Goal: Transaction & Acquisition: Purchase product/service

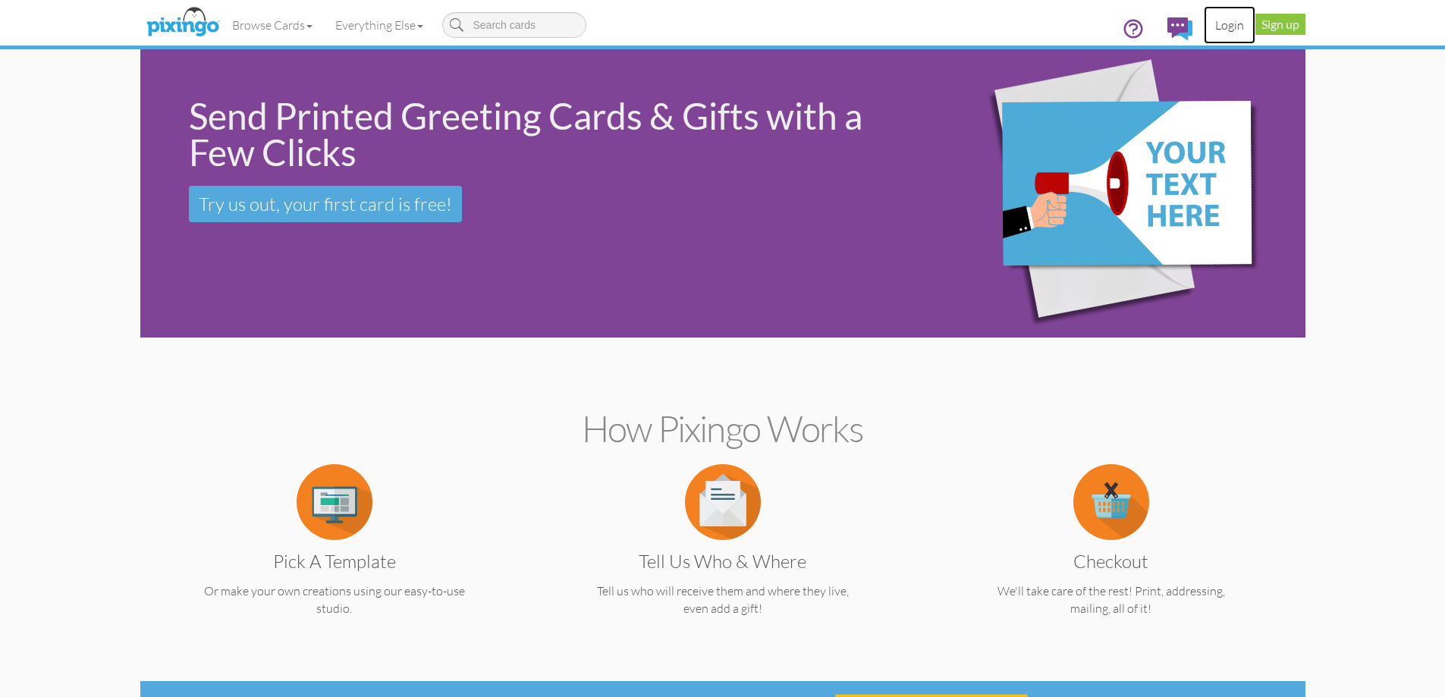
click at [1234, 30] on link "Login" at bounding box center [1230, 25] width 52 height 38
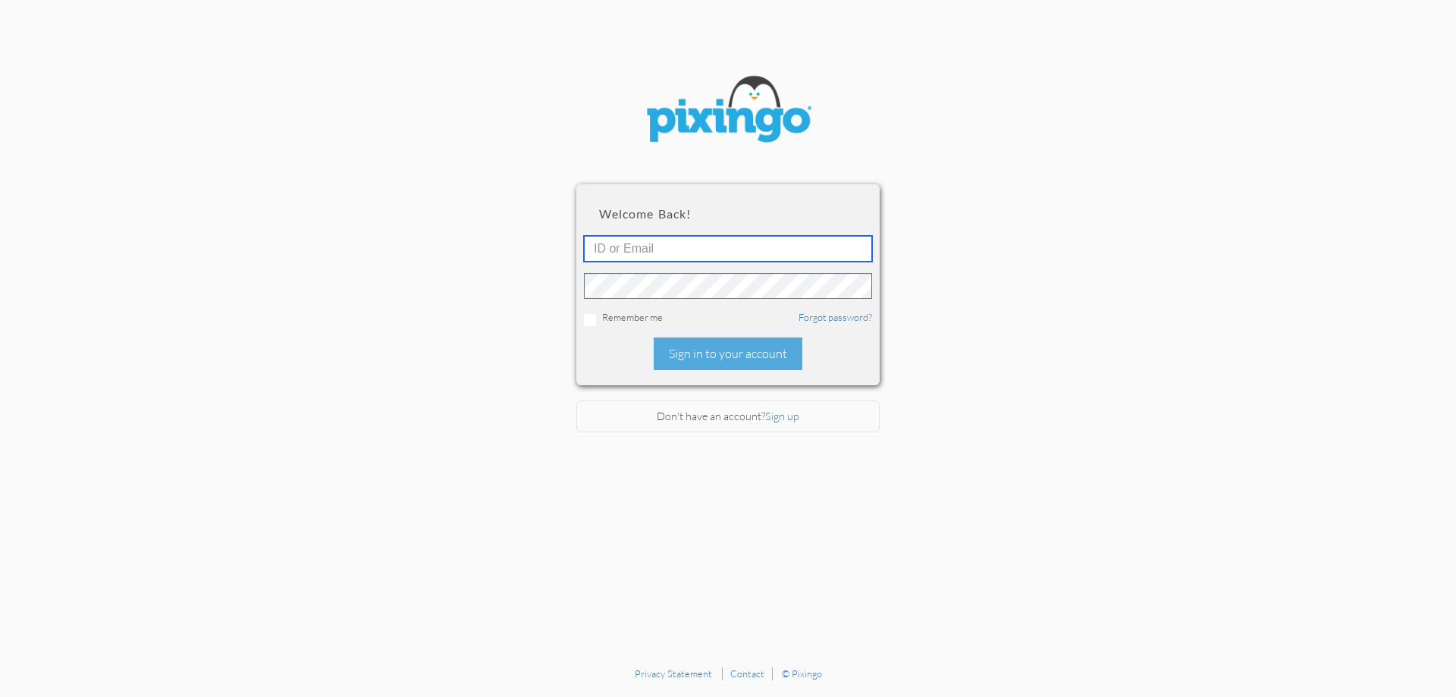
type input "[EMAIL_ADDRESS][DOMAIN_NAME]"
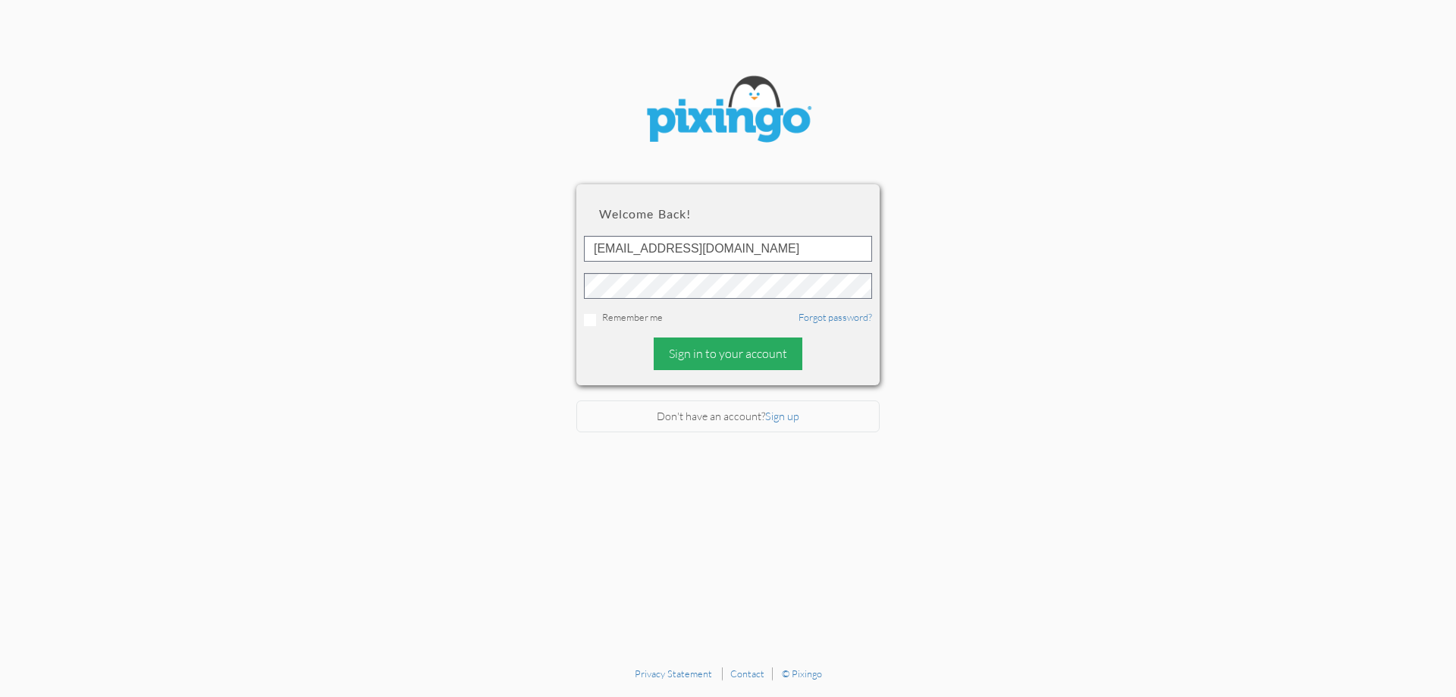
click at [712, 355] on div "Sign in to your account" at bounding box center [728, 353] width 149 height 33
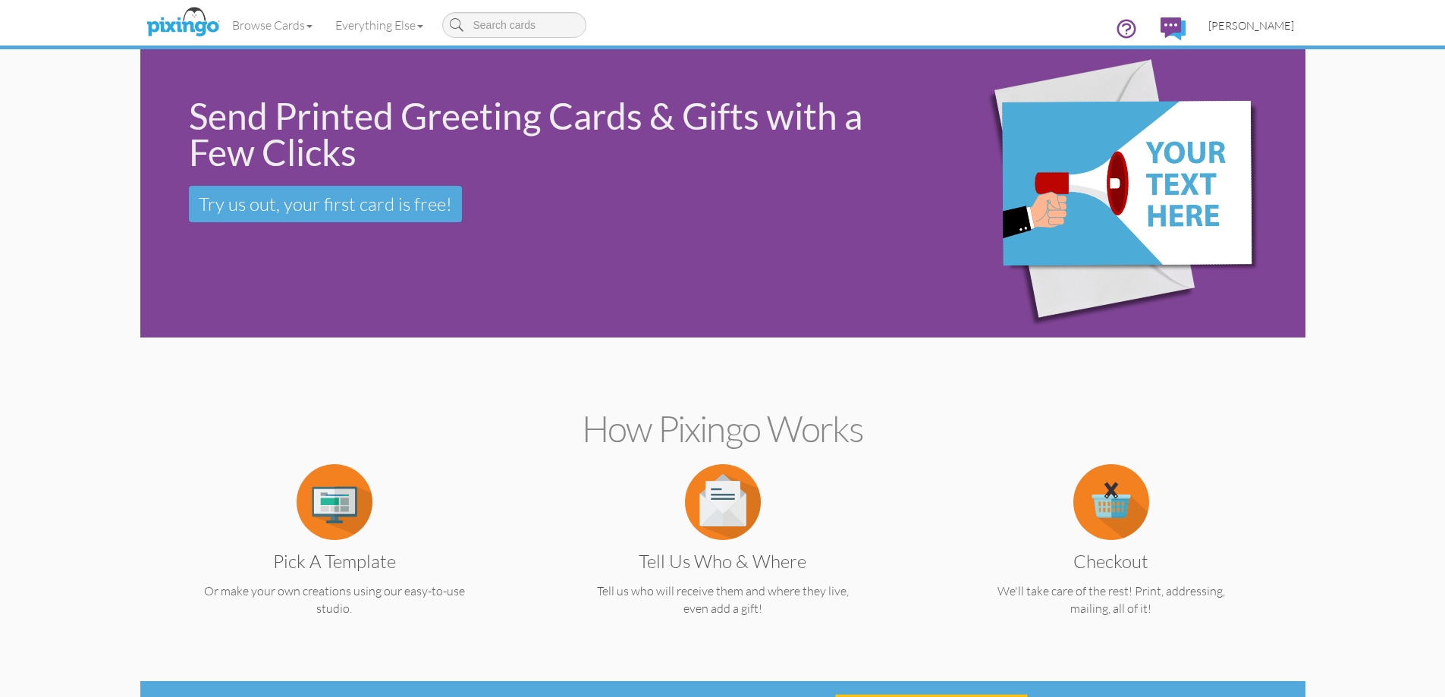
click at [1226, 20] on span "[PERSON_NAME]" at bounding box center [1251, 25] width 86 height 13
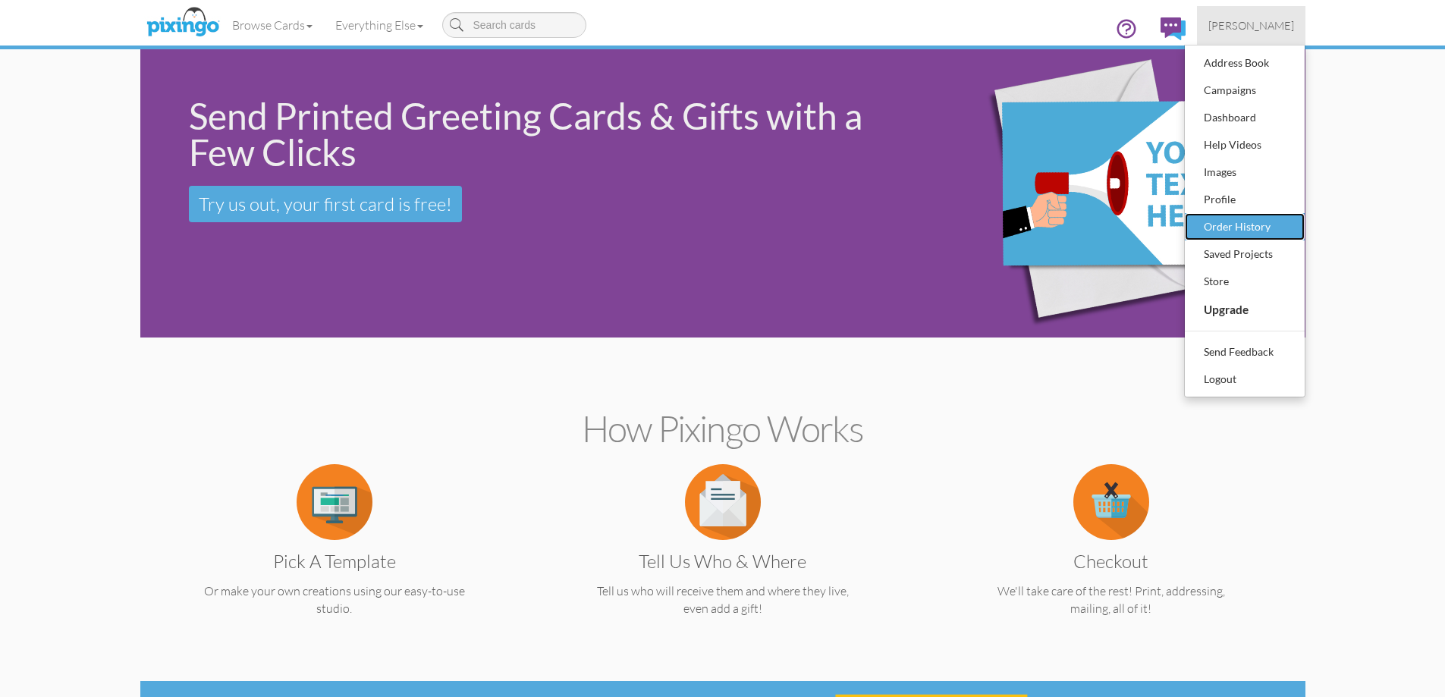
click at [1240, 218] on div "Order History" at bounding box center [1244, 226] width 89 height 23
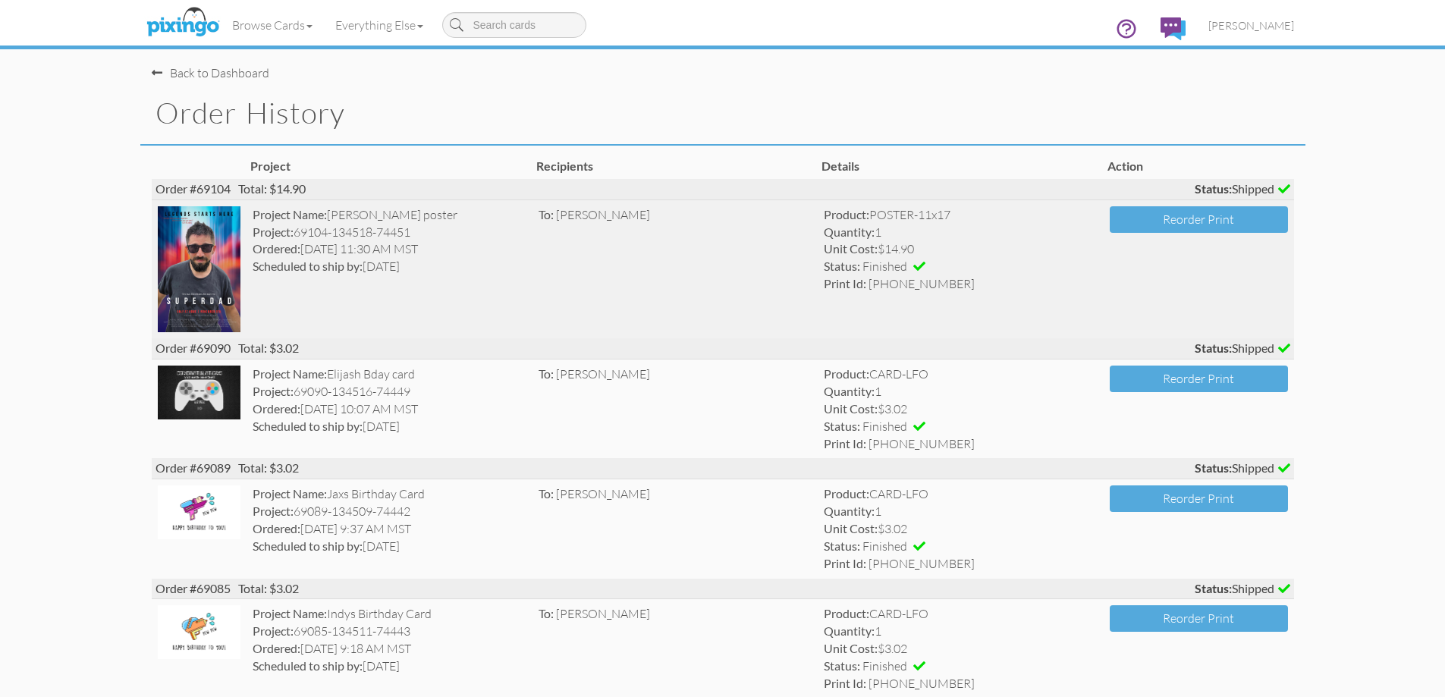
click at [856, 275] on div "Print Id: [PHONE_NUMBER]" at bounding box center [961, 283] width 274 height 17
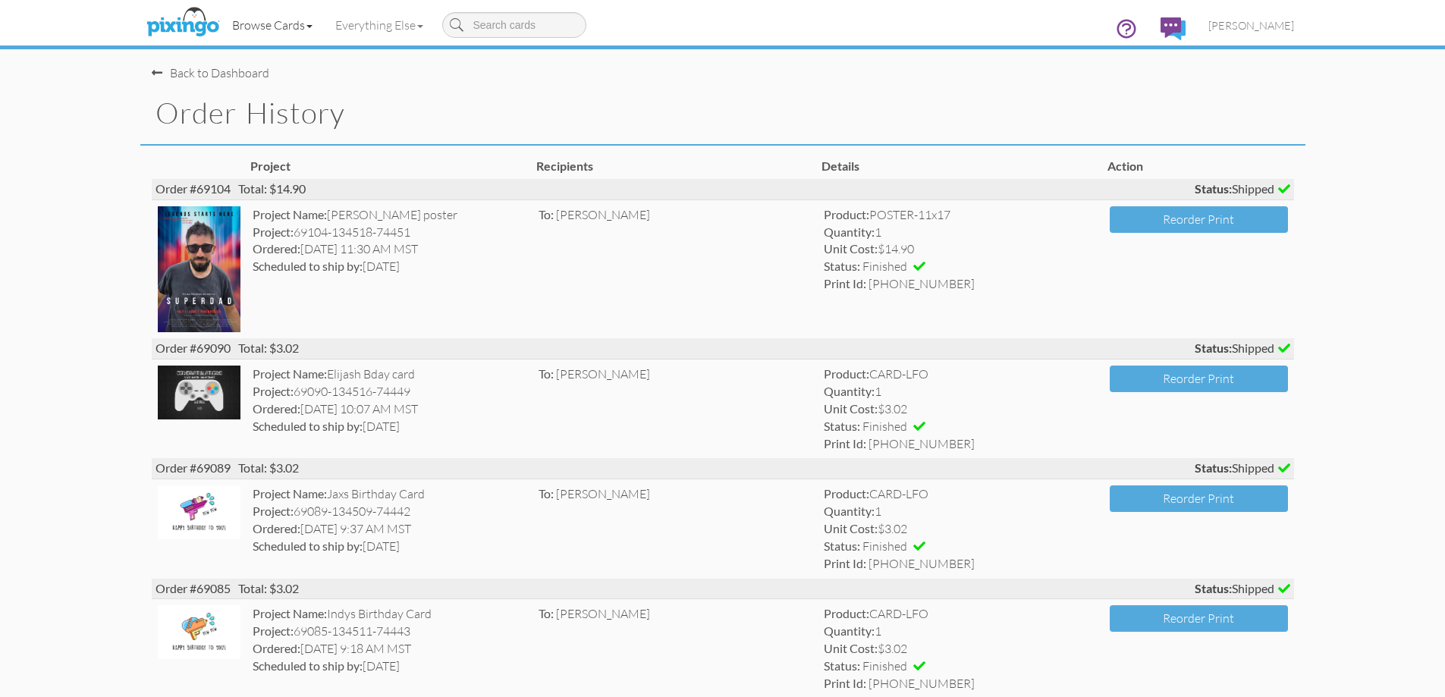
click at [273, 36] on link "Browse Cards" at bounding box center [272, 25] width 103 height 38
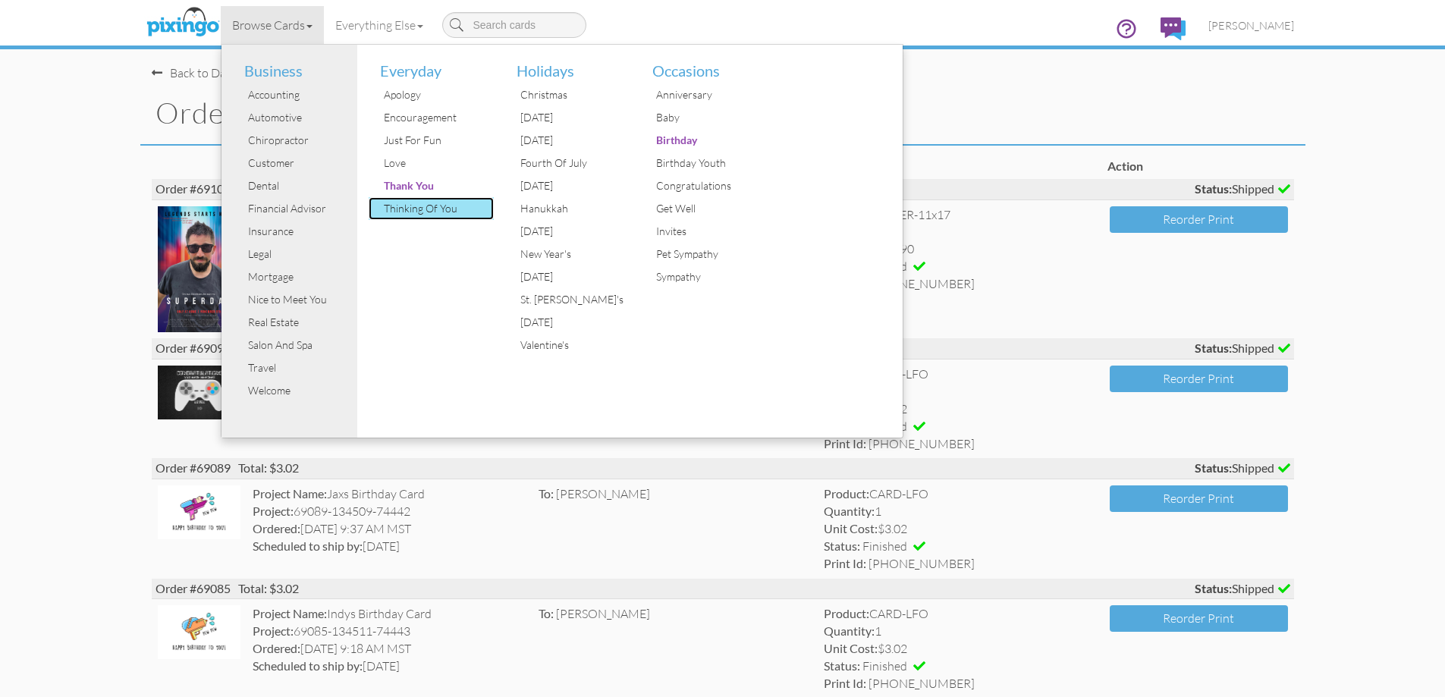
click at [485, 209] on div "Thinking Of You" at bounding box center [437, 208] width 114 height 23
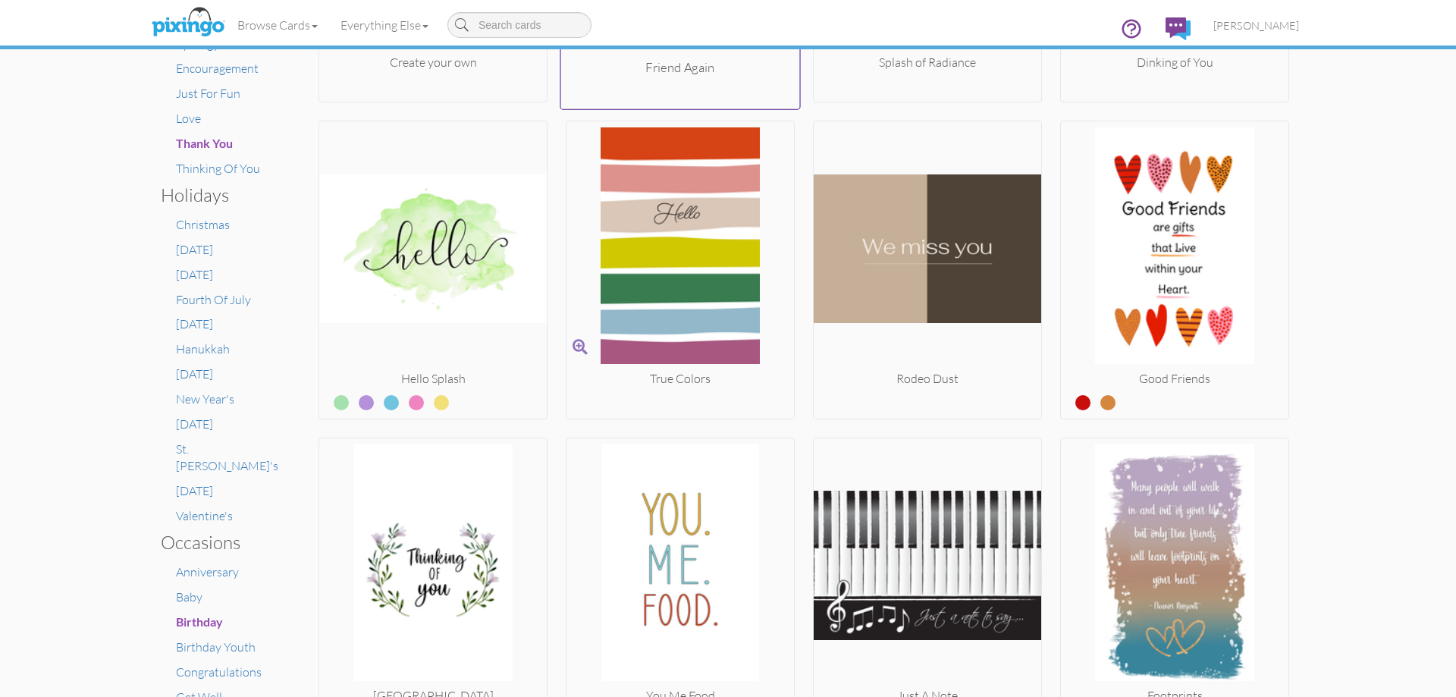
scroll to position [758, 0]
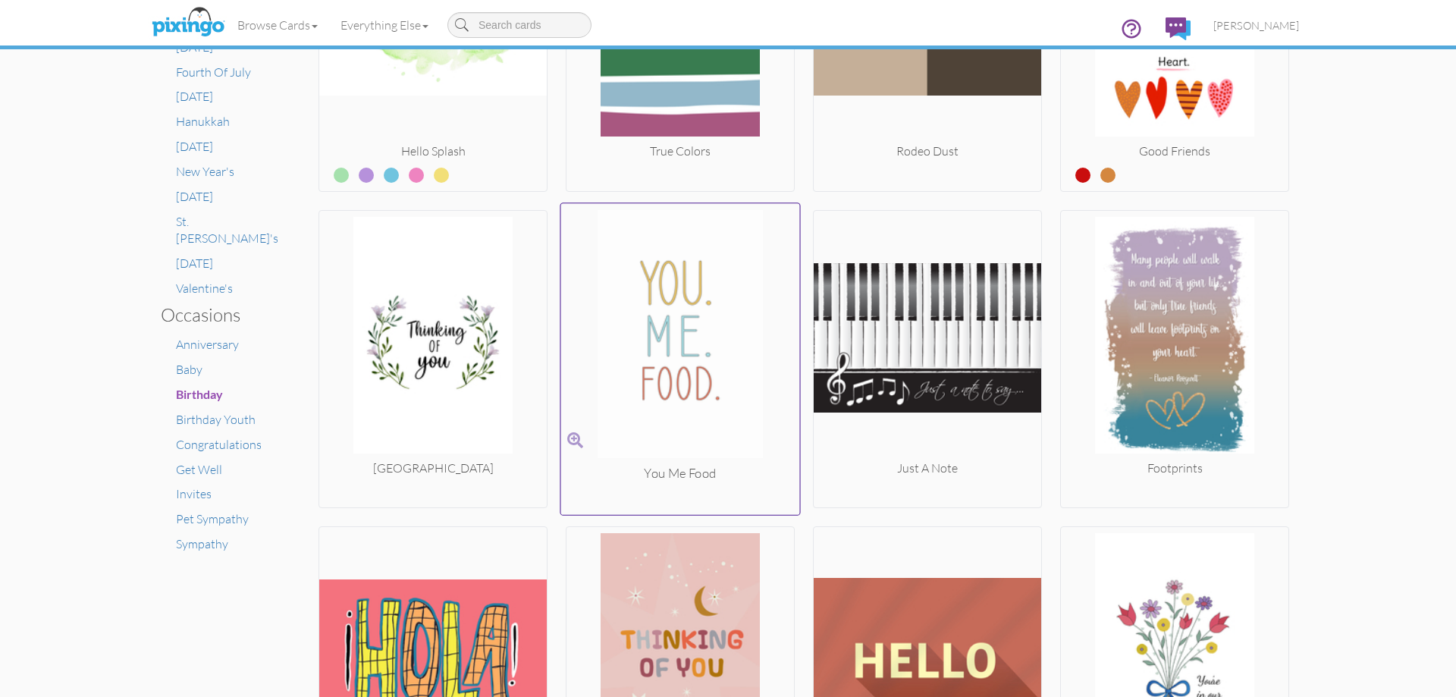
click at [682, 336] on img at bounding box center [680, 336] width 239 height 255
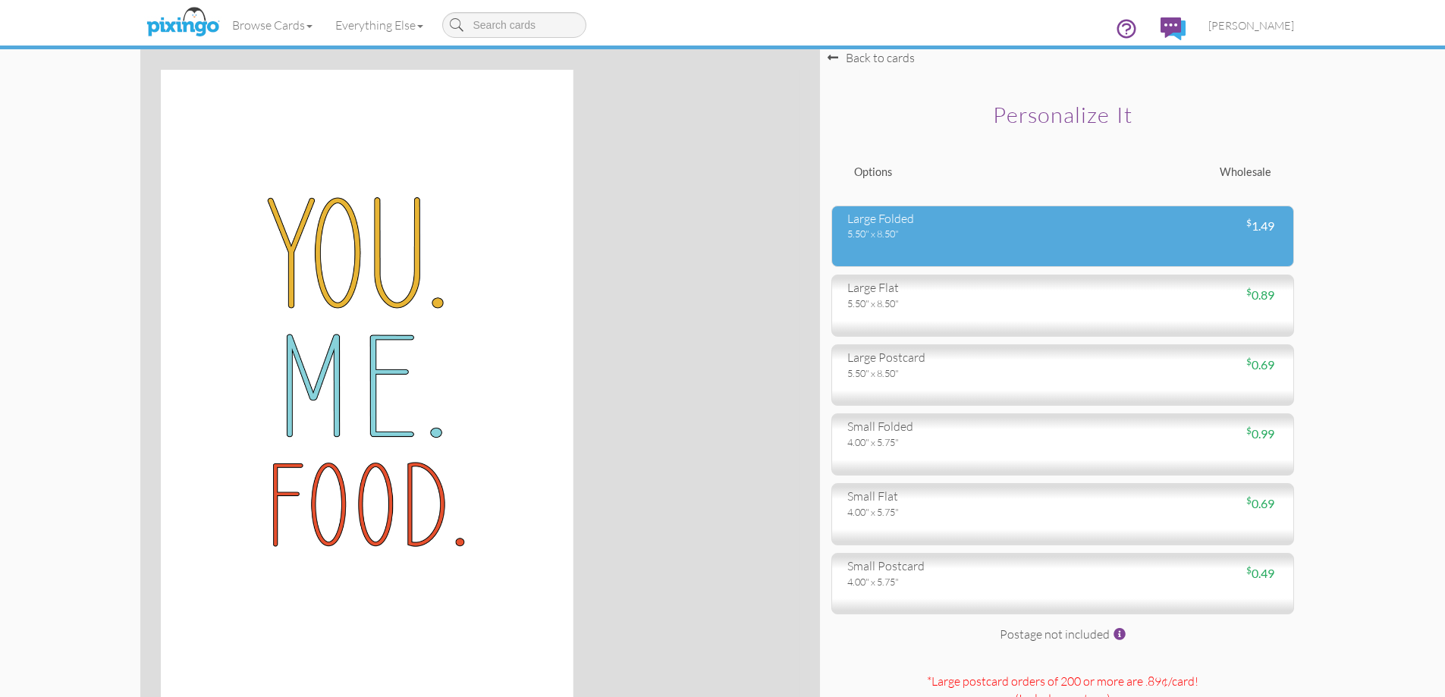
click at [992, 238] on div "5.50" x 8.50"" at bounding box center [949, 234] width 204 height 14
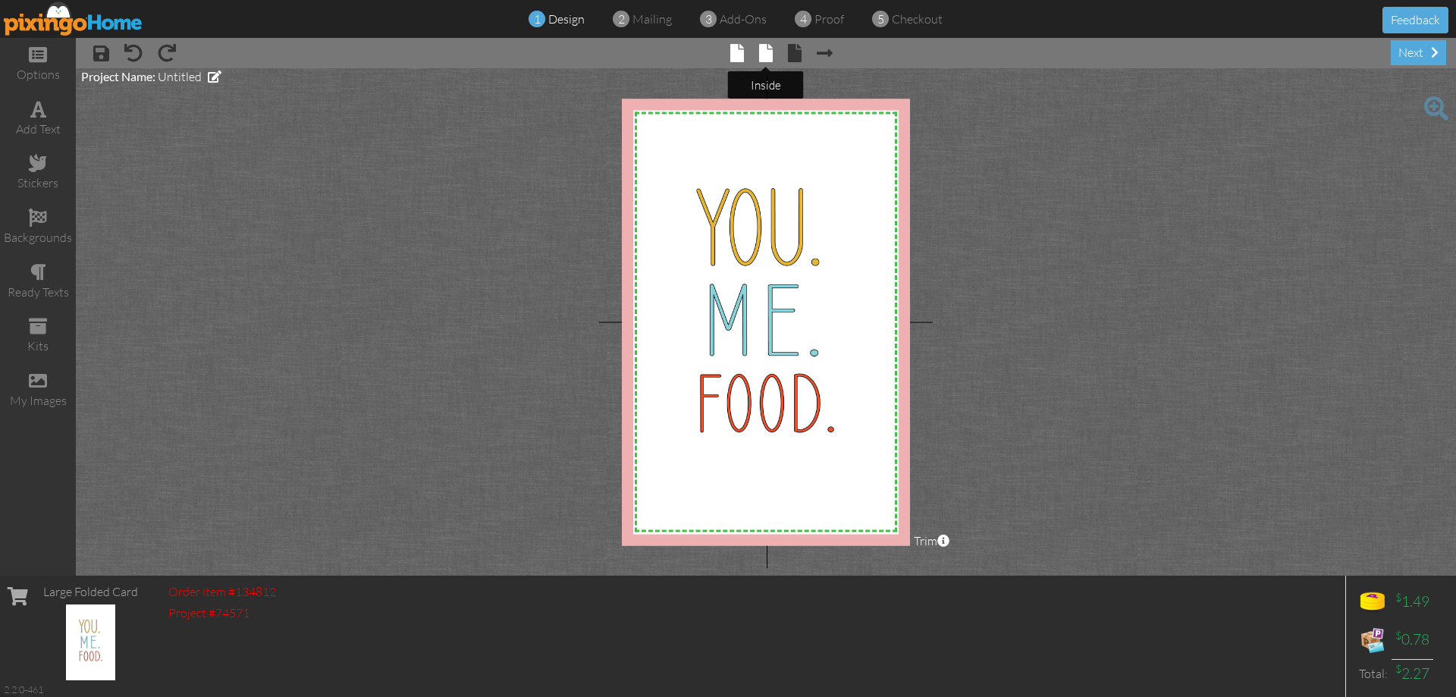
click at [770, 49] on span at bounding box center [766, 53] width 14 height 18
